Goal: Find specific page/section: Find specific page/section

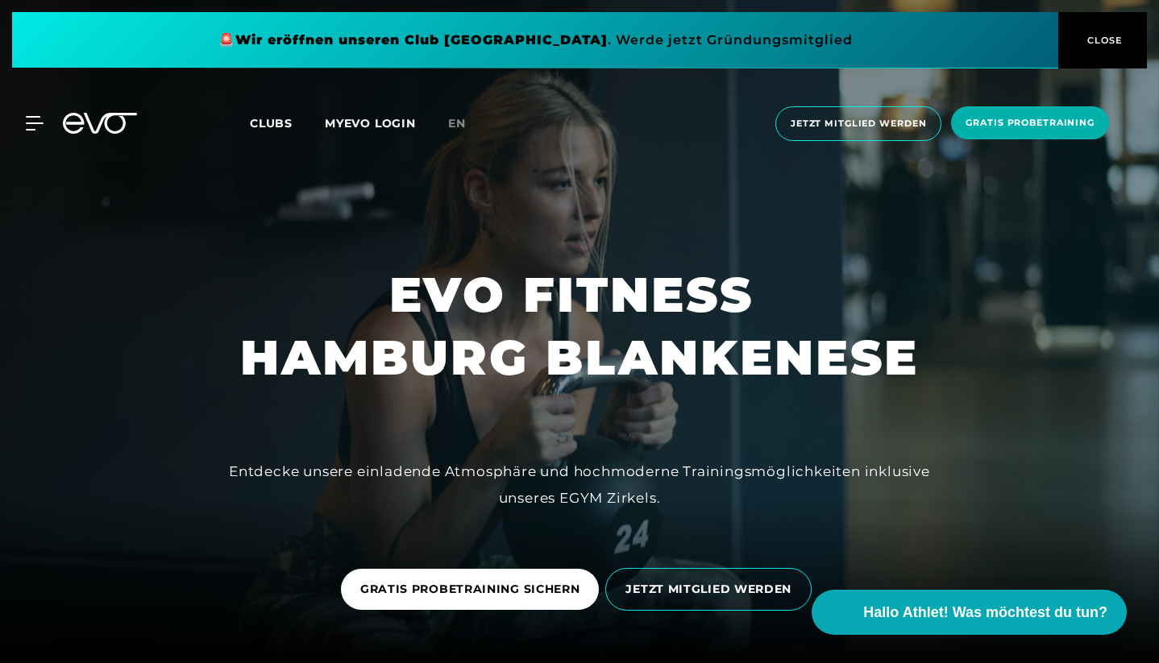
click at [277, 122] on span "Clubs" at bounding box center [271, 123] width 43 height 15
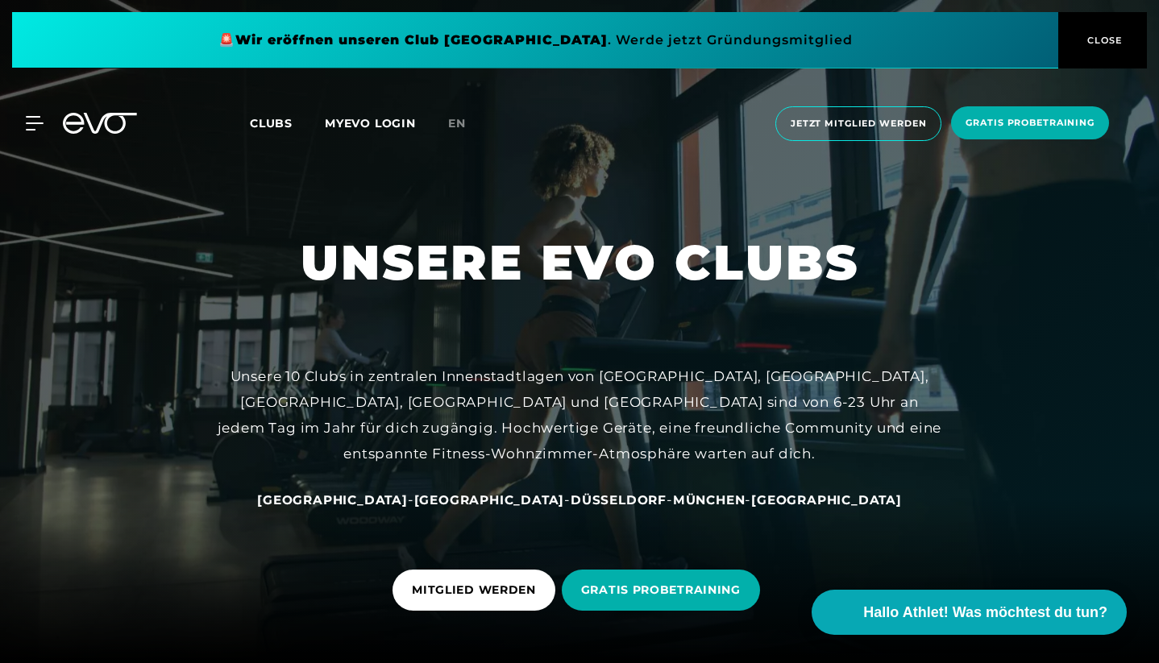
click at [383, 501] on span "[GEOGRAPHIC_DATA]" at bounding box center [332, 500] width 151 height 15
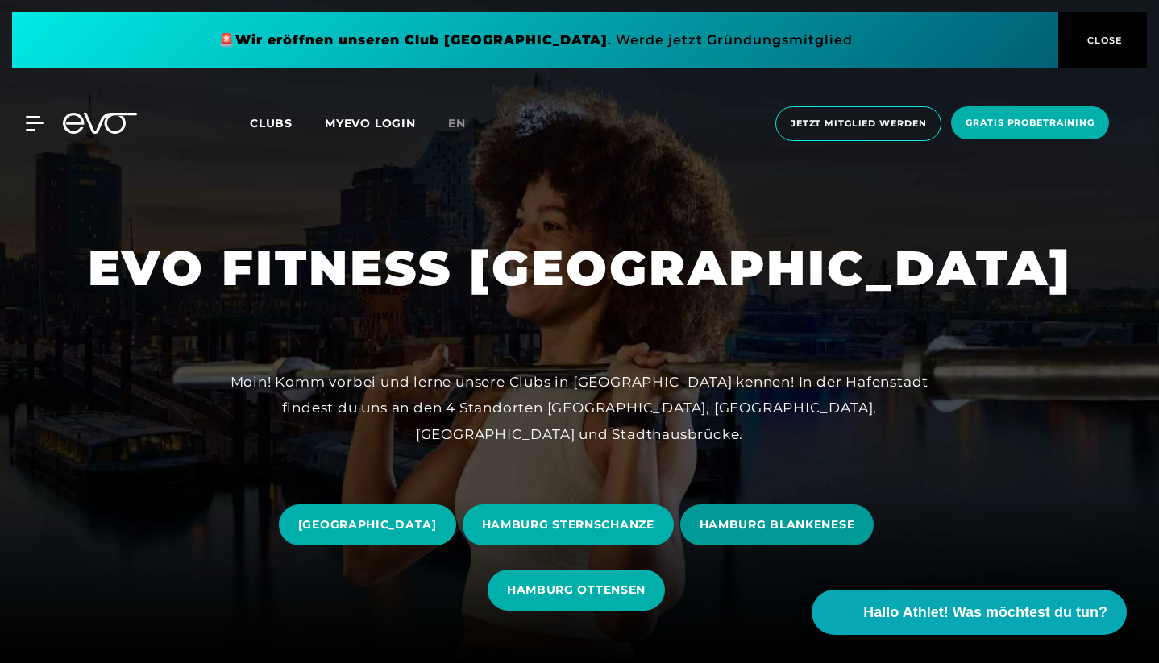
click at [759, 518] on span "HAMBURG BLANKENESE" at bounding box center [778, 525] width 156 height 17
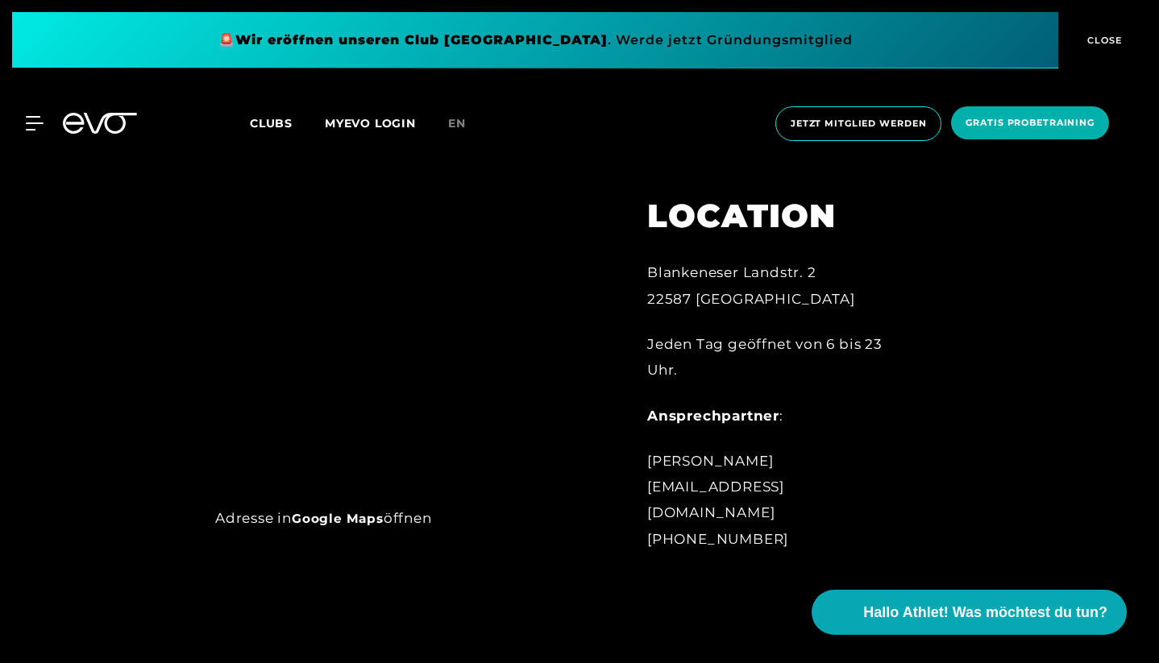
scroll to position [717, 0]
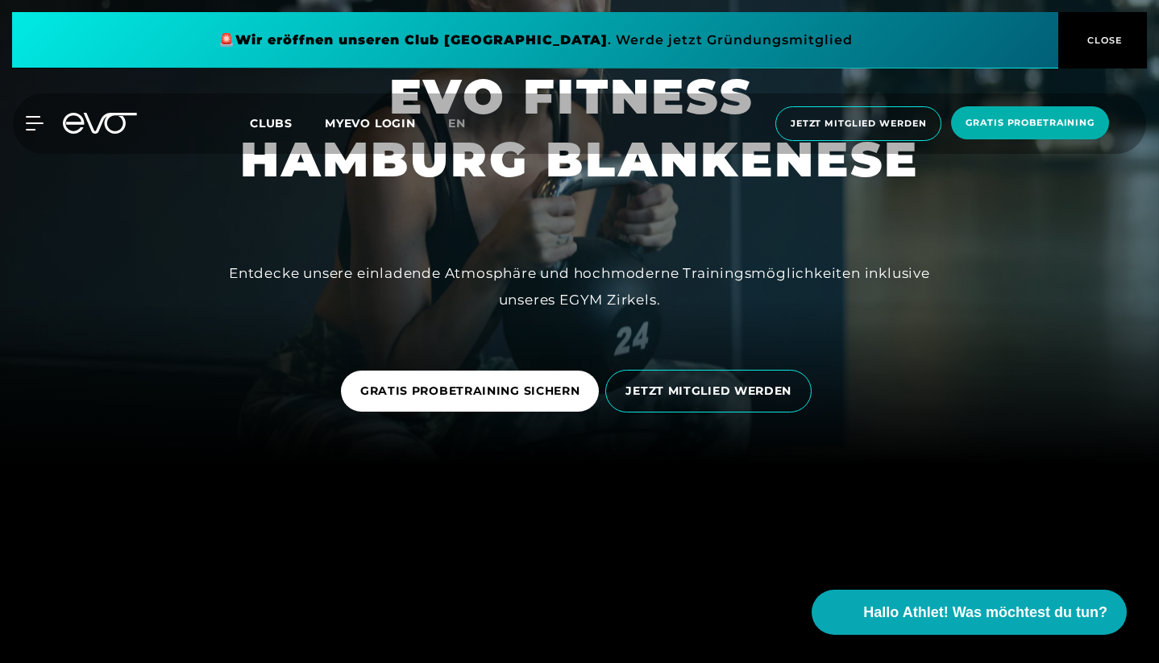
scroll to position [148, 0]
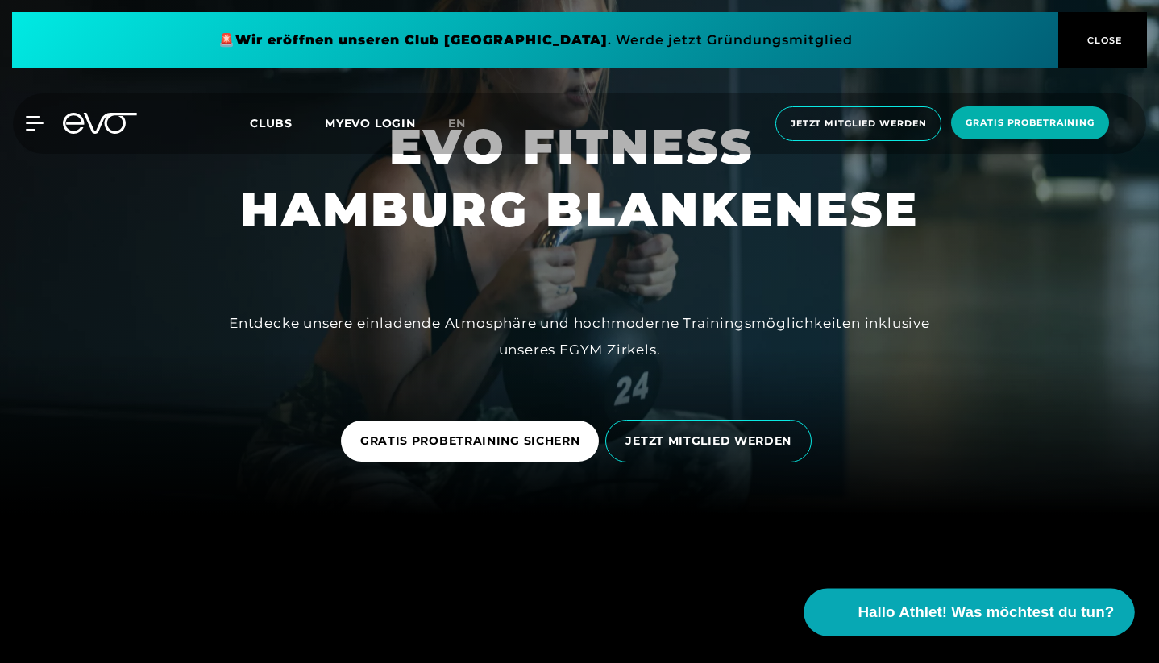
click at [884, 613] on span "Hallo Athlet! Was möchtest du tun?" at bounding box center [986, 612] width 256 height 23
